Goal: Navigation & Orientation: Understand site structure

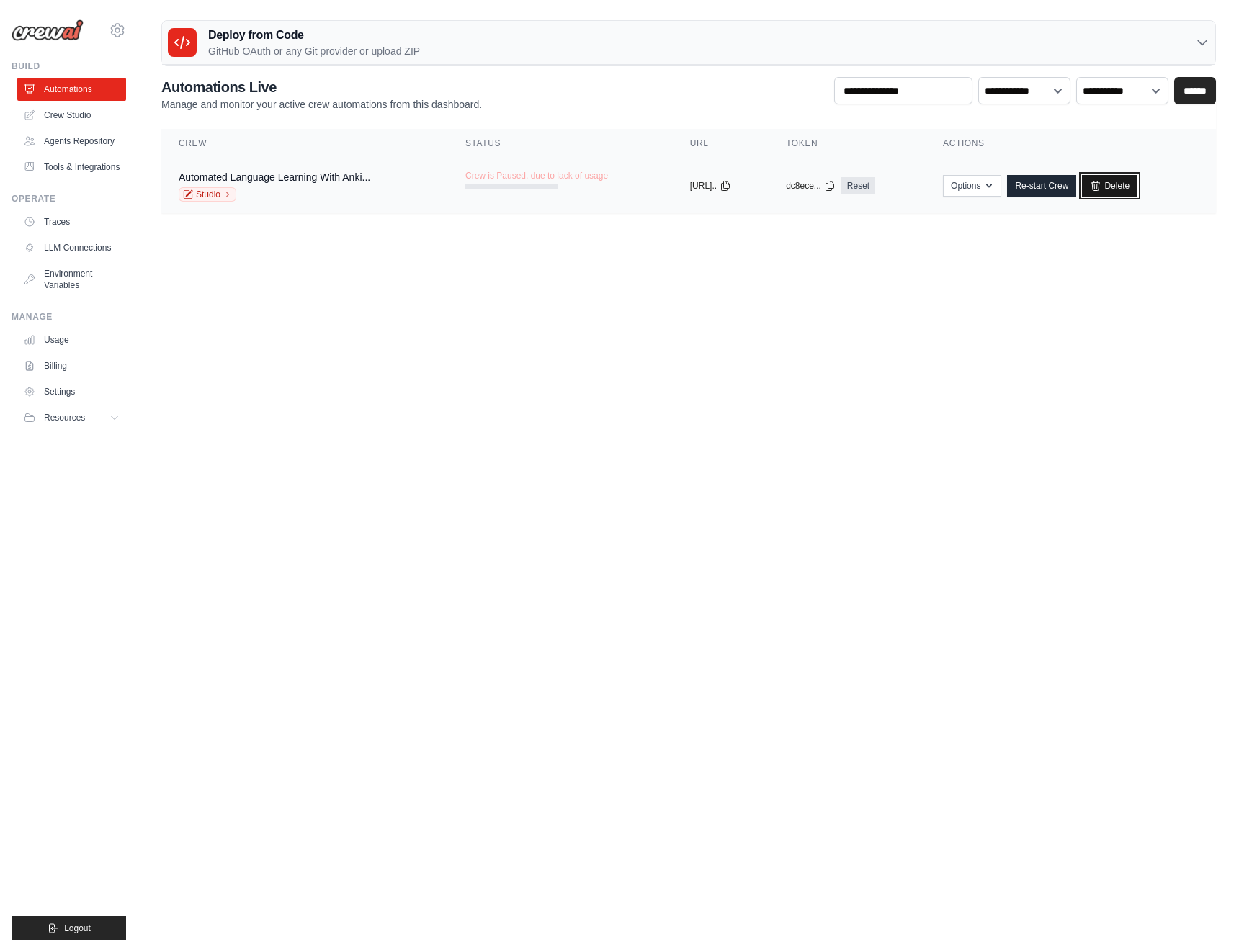
click at [1124, 185] on link "Delete" at bounding box center [1110, 186] width 56 height 22
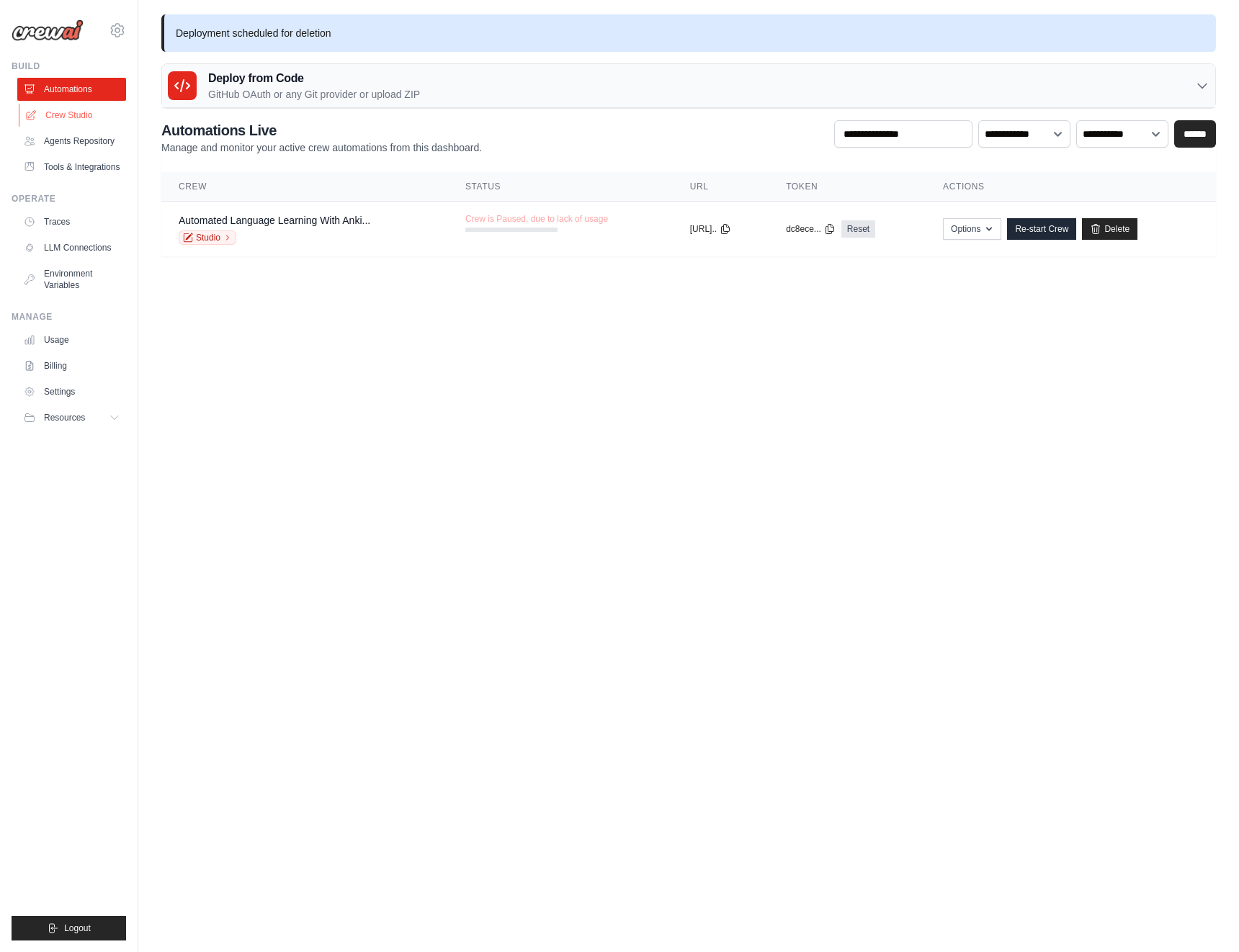
click at [71, 119] on link "Crew Studio" at bounding box center [73, 115] width 109 height 23
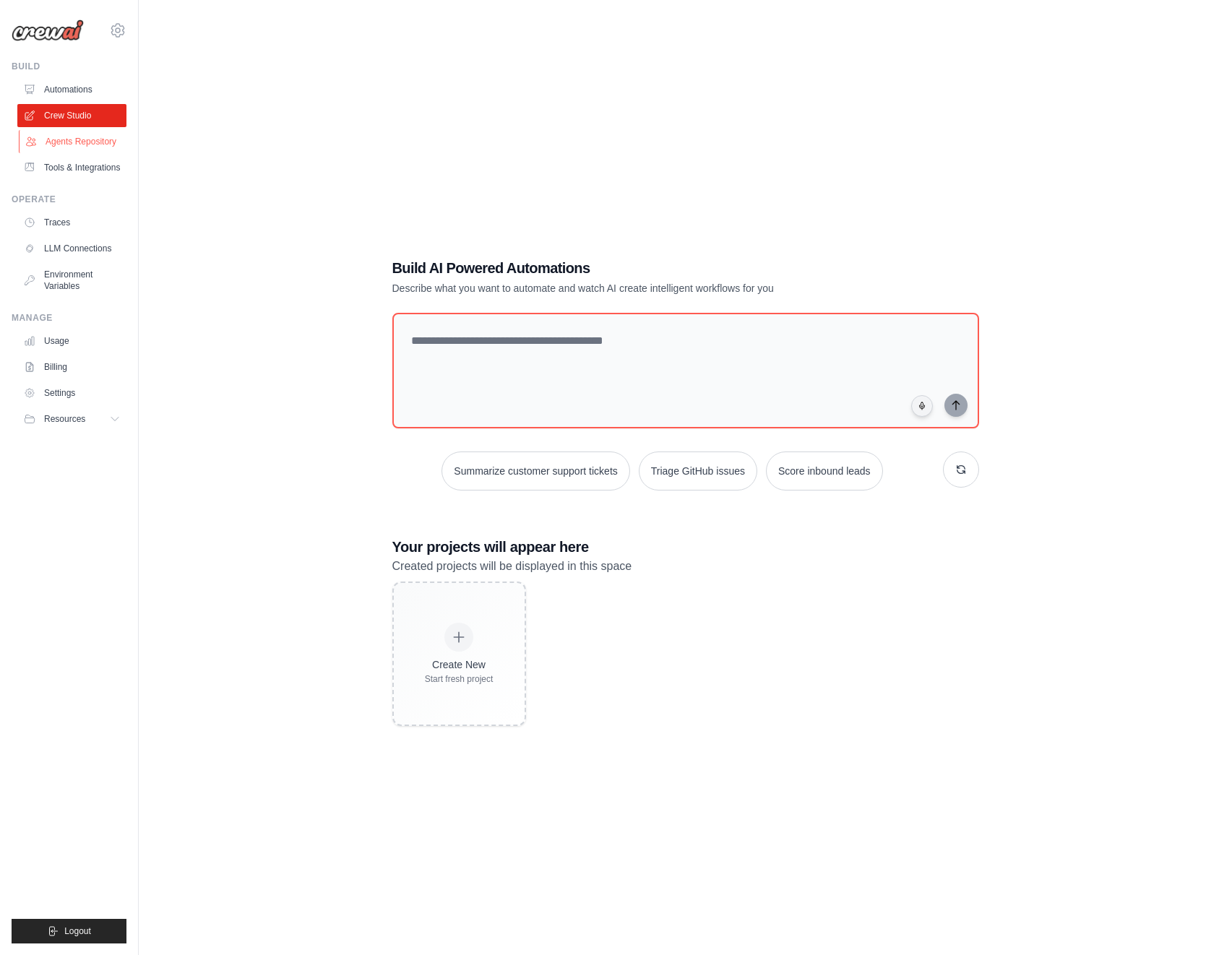
click at [66, 143] on link "Agents Repository" at bounding box center [73, 141] width 109 height 23
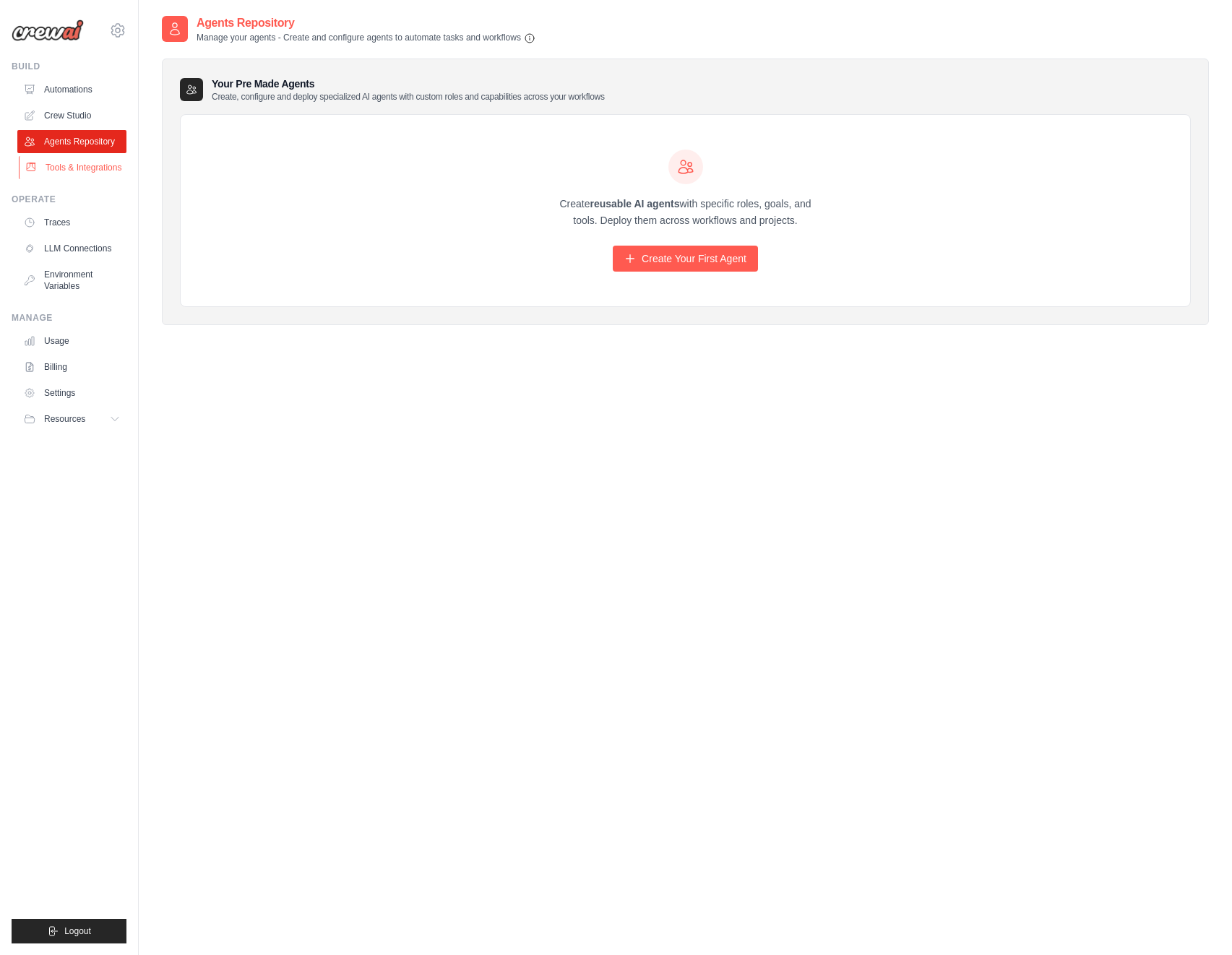
click at [66, 168] on link "Tools & Integrations" at bounding box center [73, 168] width 109 height 23
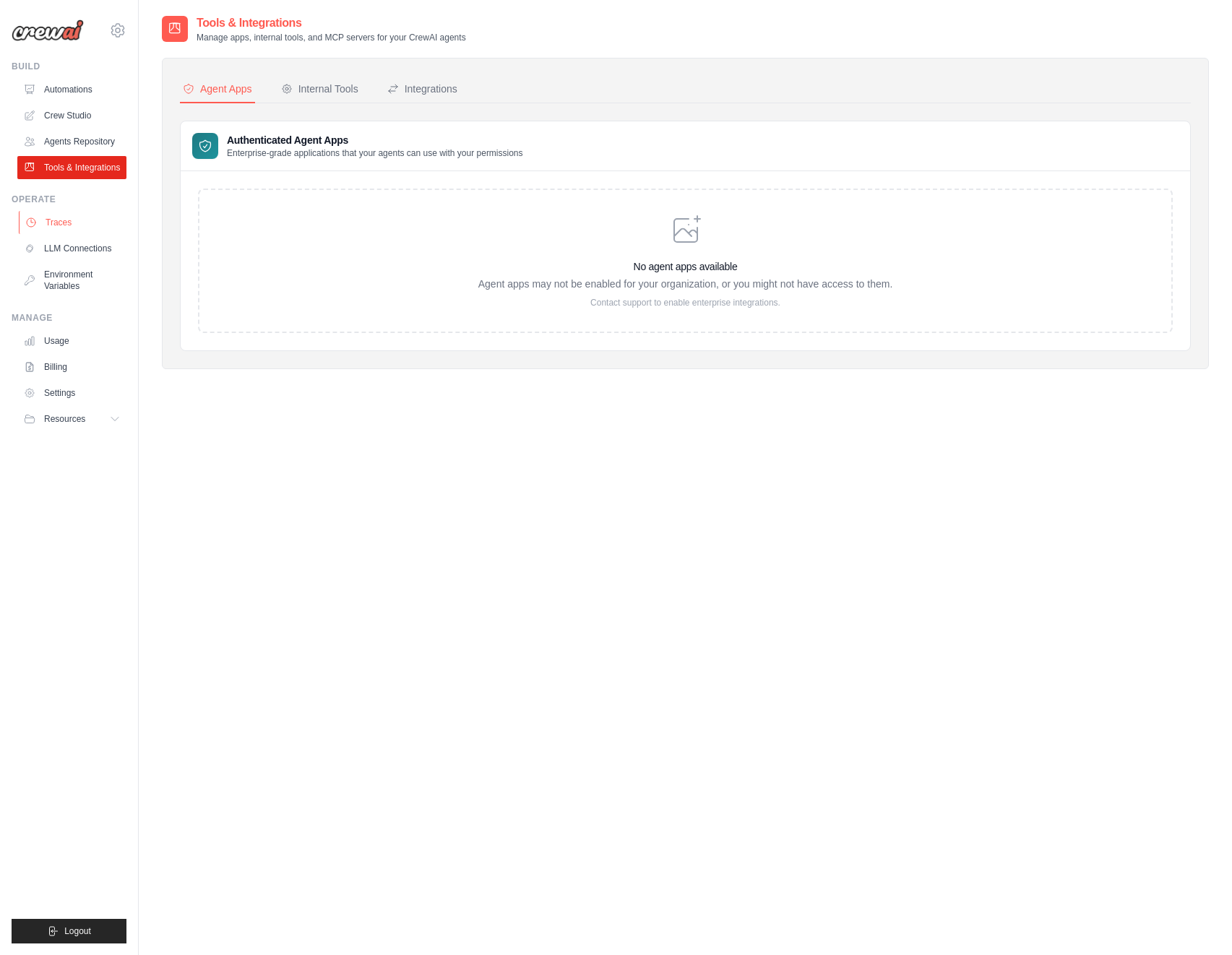
click at [57, 219] on link "Traces" at bounding box center [73, 223] width 109 height 23
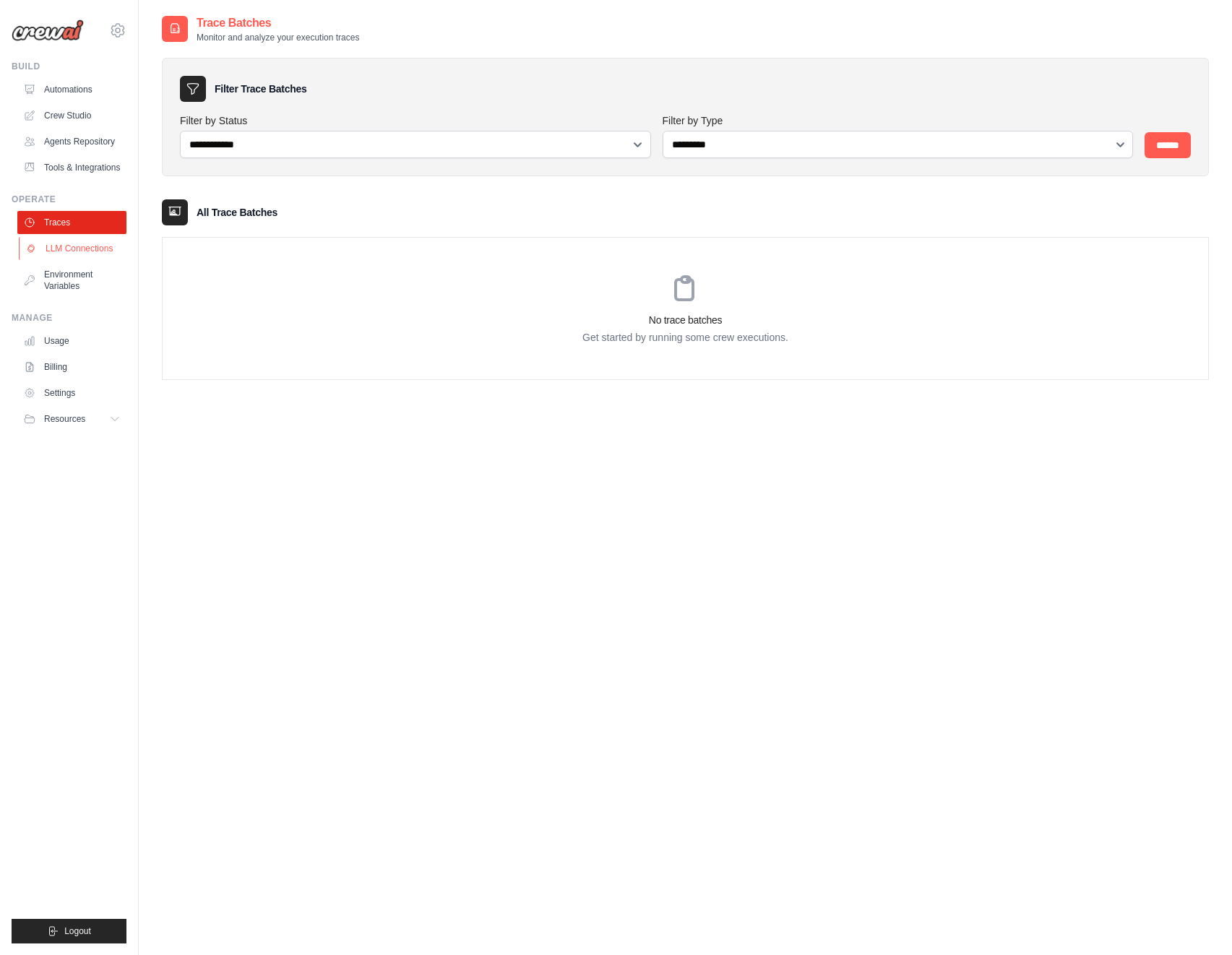
click at [62, 248] on link "LLM Connections" at bounding box center [73, 248] width 109 height 23
